Goal: Information Seeking & Learning: Learn about a topic

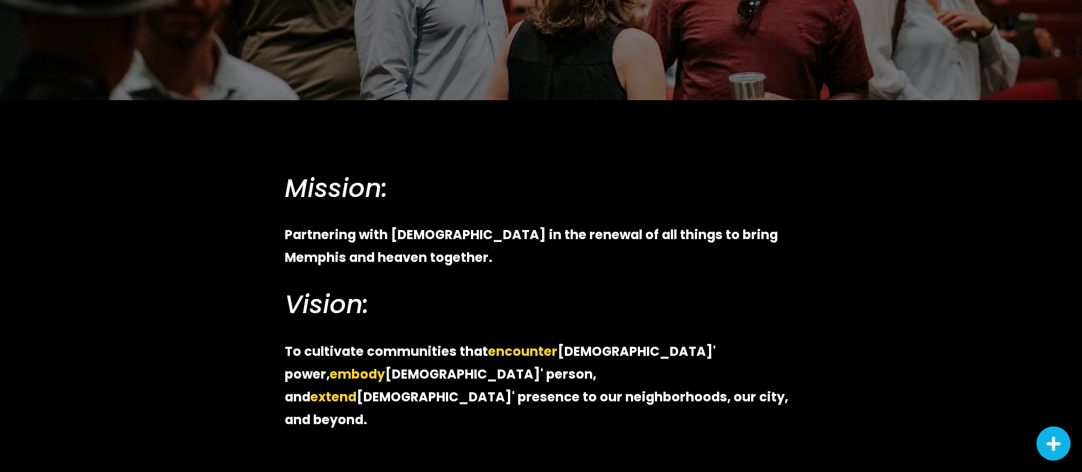
click at [358, 349] on strong "To cultivate communities that" at bounding box center [386, 351] width 203 height 18
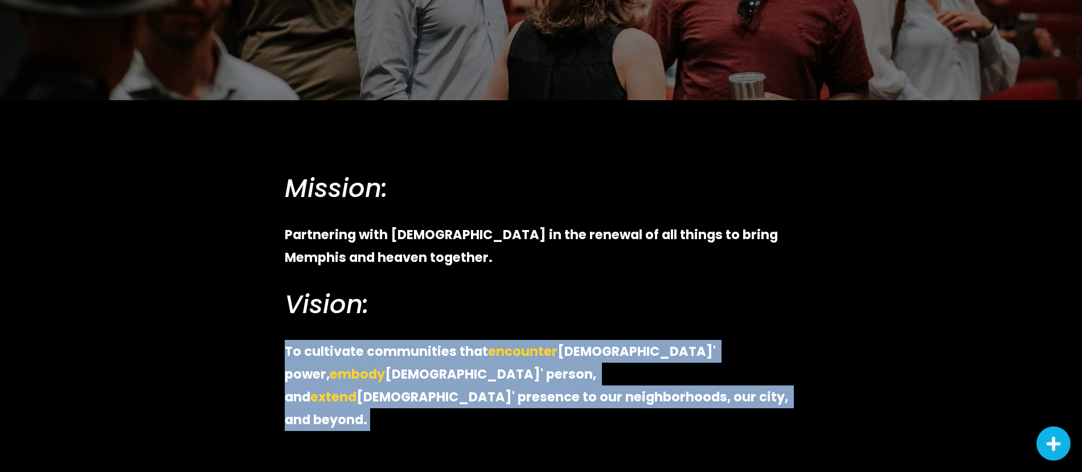
drag, startPoint x: 358, startPoint y: 349, endPoint x: 420, endPoint y: 354, distance: 62.4
click at [359, 349] on strong "To cultivate communities that" at bounding box center [386, 351] width 203 height 18
click at [432, 354] on strong "To cultivate communities that" at bounding box center [386, 351] width 203 height 18
drag, startPoint x: 480, startPoint y: 352, endPoint x: 487, endPoint y: 351, distance: 7.4
click at [480, 352] on strong "To cultivate communities that" at bounding box center [386, 351] width 203 height 18
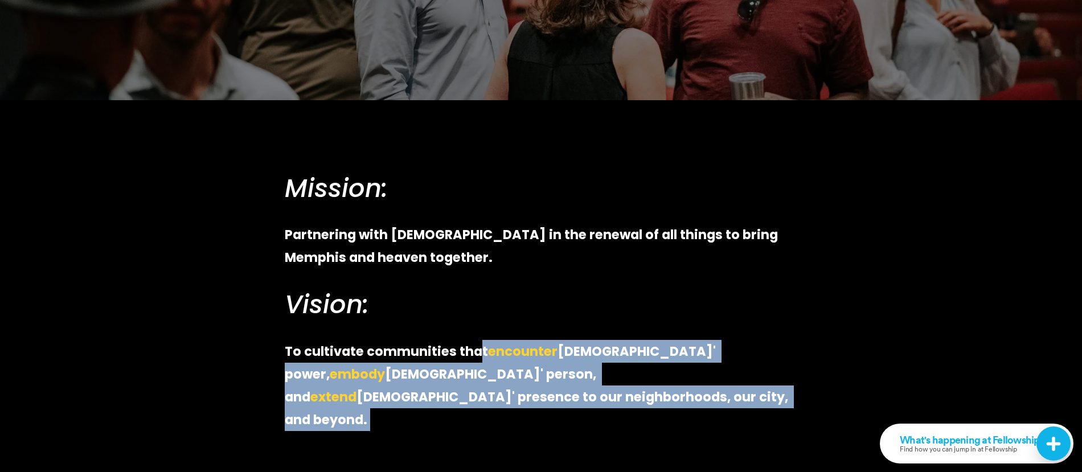
click at [488, 352] on strong "encounter" at bounding box center [522, 351] width 69 height 18
drag, startPoint x: 487, startPoint y: 352, endPoint x: 520, endPoint y: 394, distance: 53.2
click at [520, 394] on p "To cultivate communities that encounter [PERSON_NAME]' power, embody [DEMOGRAPH…" at bounding box center [541, 386] width 513 height 92
copy p "encounter [PERSON_NAME]' power, embody [DEMOGRAPHIC_DATA]' person, and extend […"
